Goal: Information Seeking & Learning: Learn about a topic

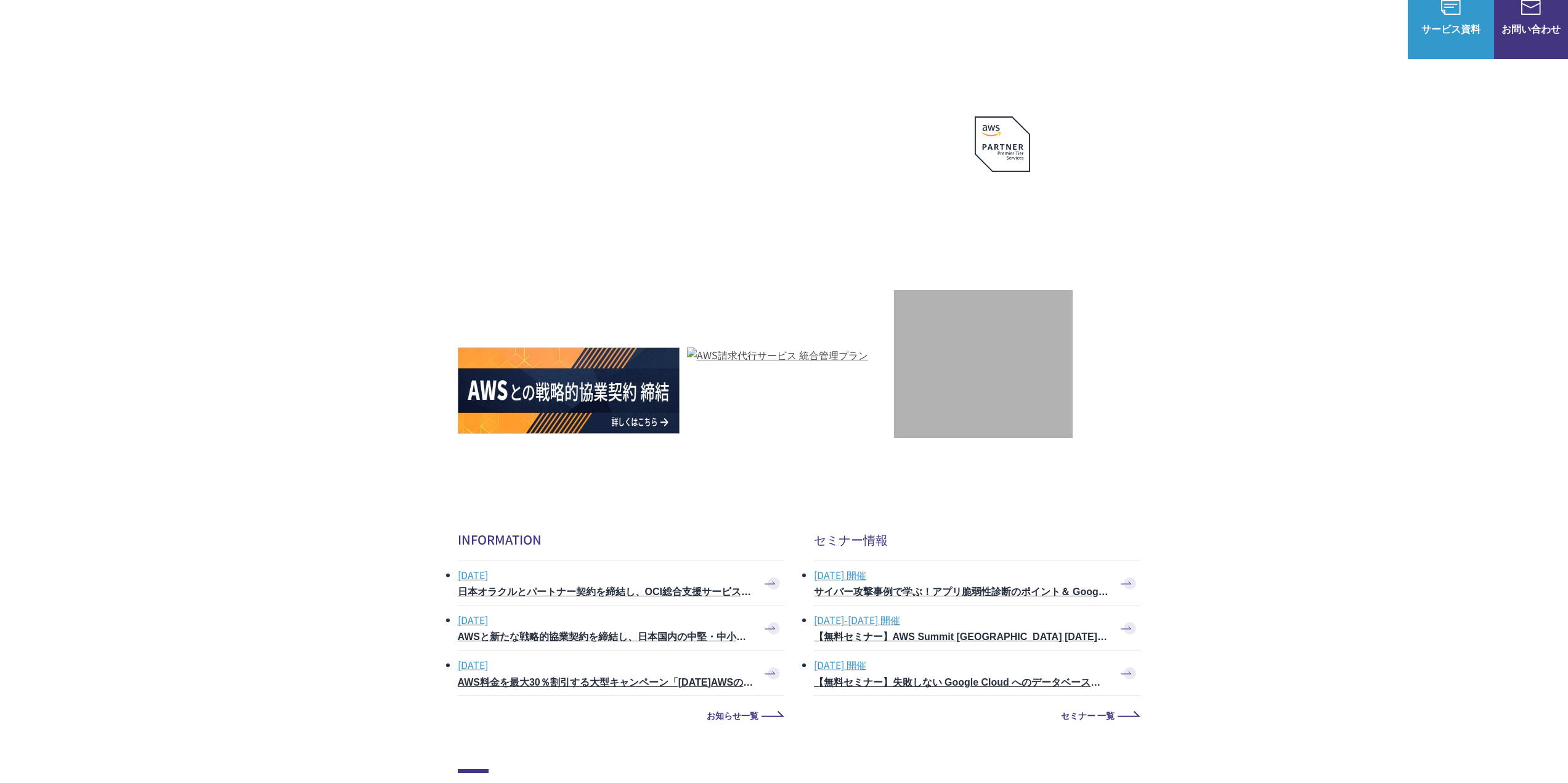
click at [544, 79] on span "Amazon Web Service（AWS）" at bounding box center [537, 85] width 140 height 14
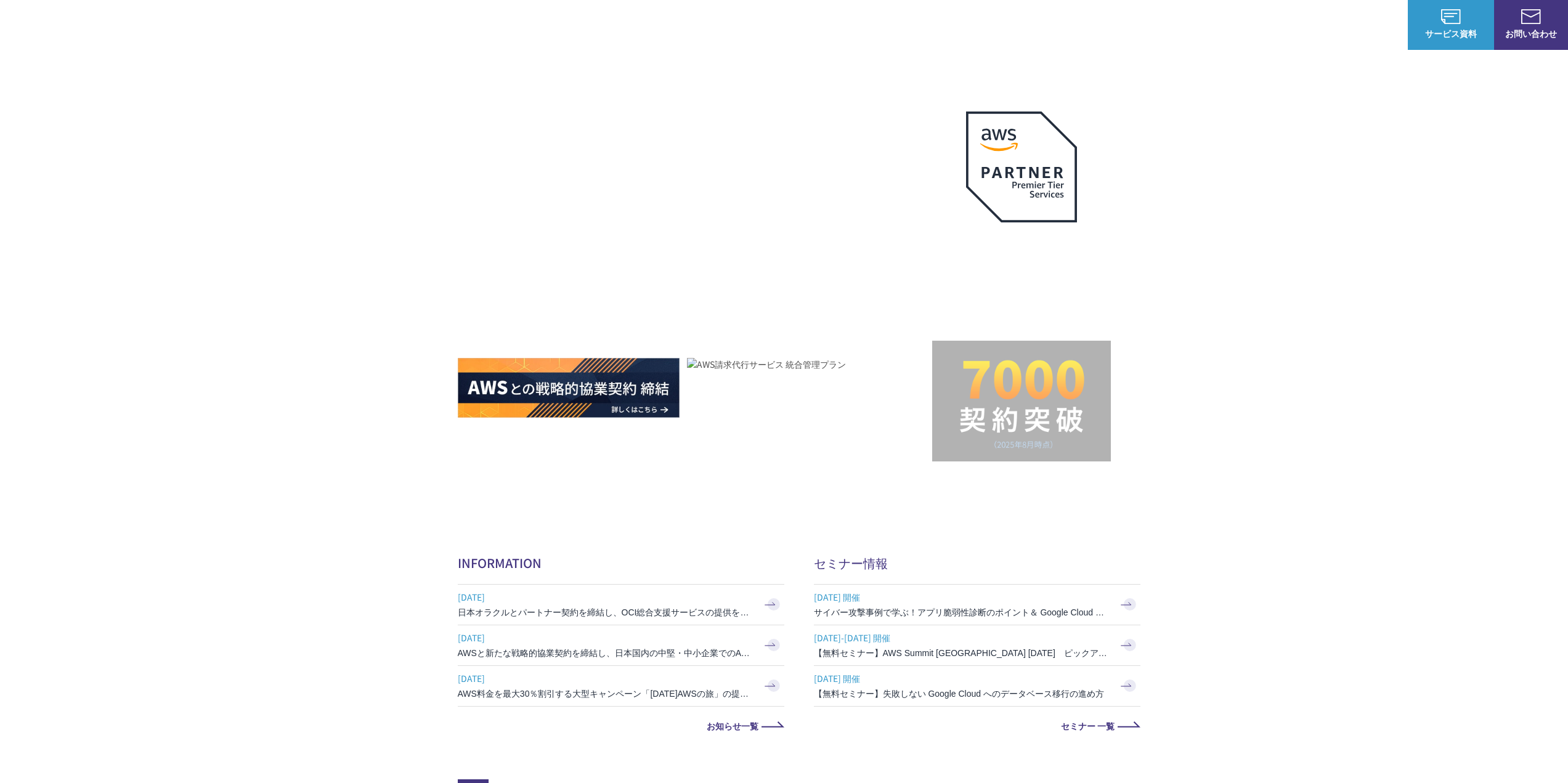
click at [537, 105] on link "AWS請求代行サービス" at bounding box center [511, 105] width 87 height 12
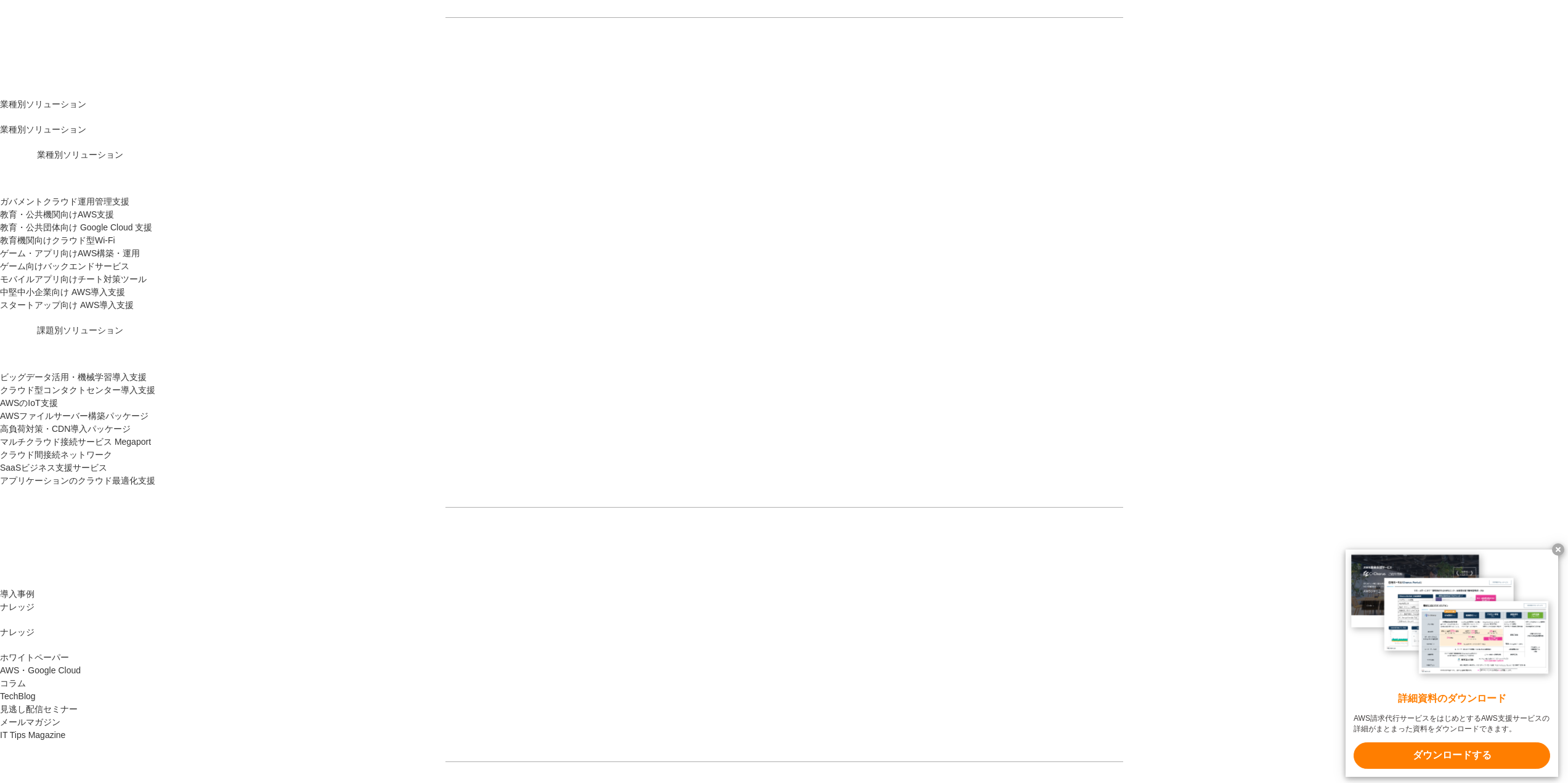
scroll to position [1416, 0]
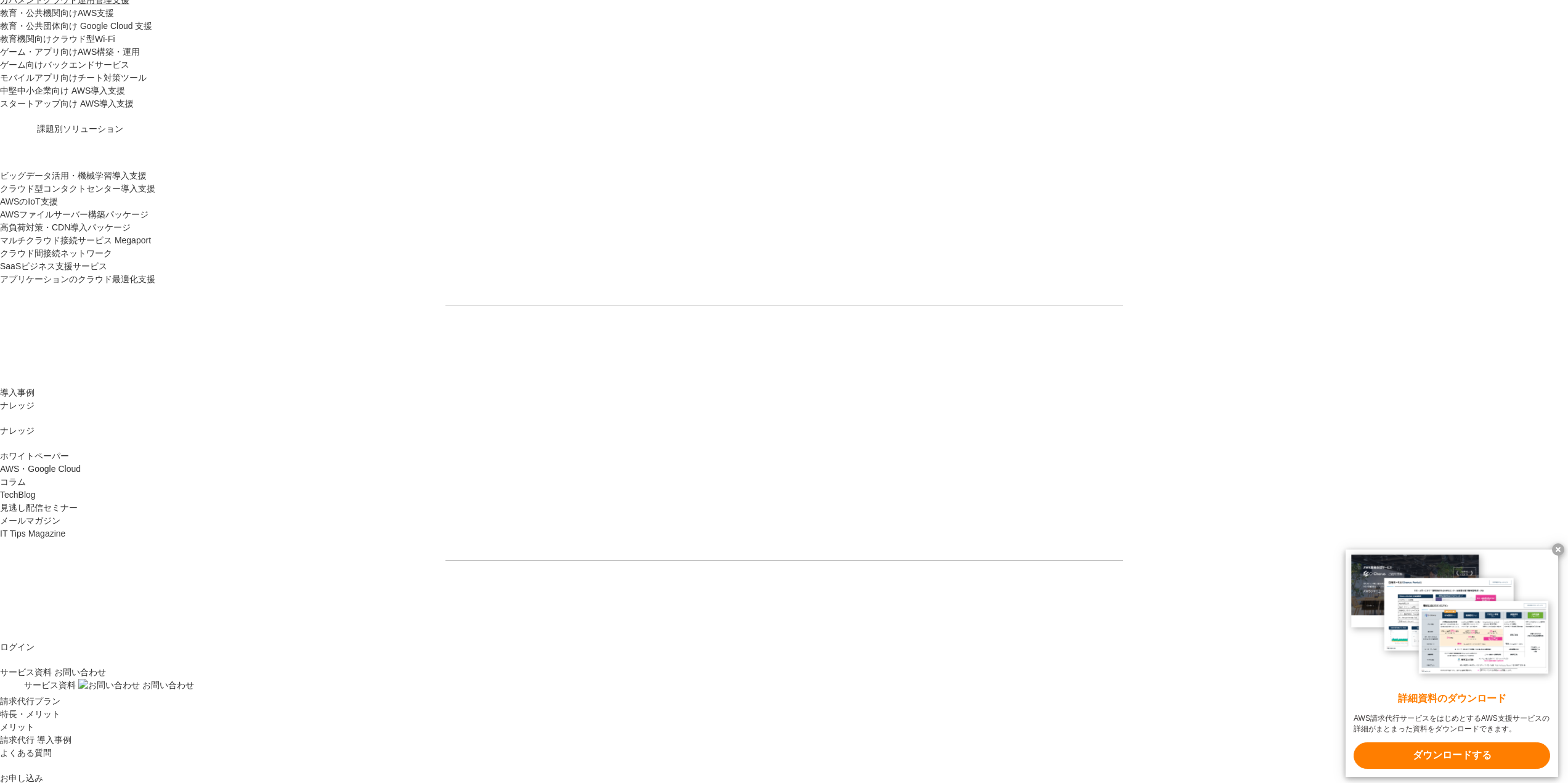
drag, startPoint x: 631, startPoint y: 349, endPoint x: 672, endPoint y: 360, distance: 42.4
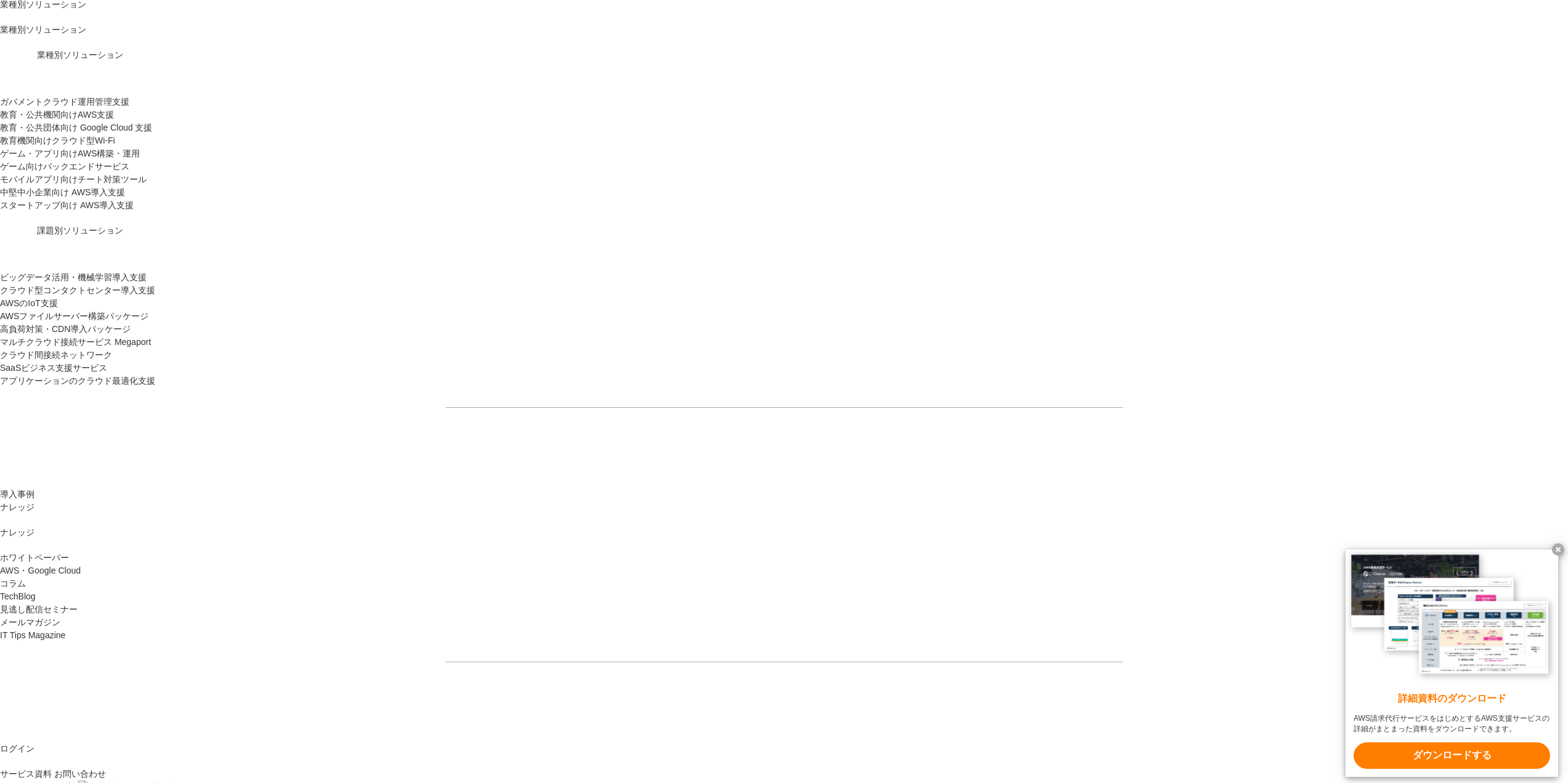
drag, startPoint x: 611, startPoint y: 446, endPoint x: 799, endPoint y: 475, distance: 190.2
